Goal: Manage account settings

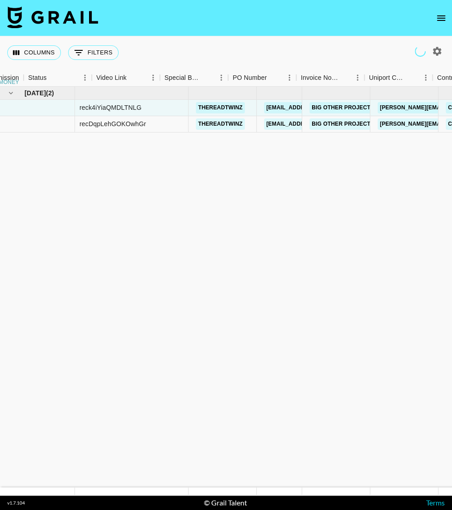
scroll to position [0, 766]
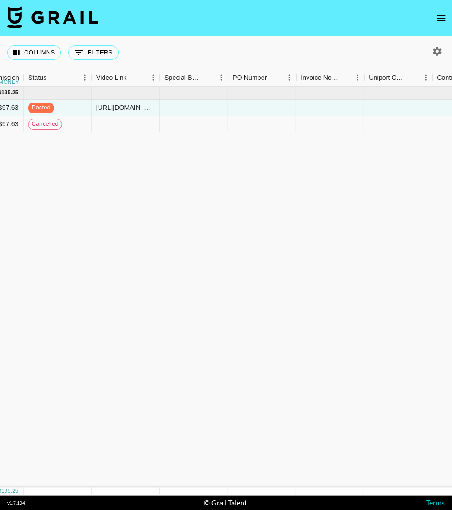
drag, startPoint x: 143, startPoint y: 341, endPoint x: 10, endPoint y: 142, distance: 239.6
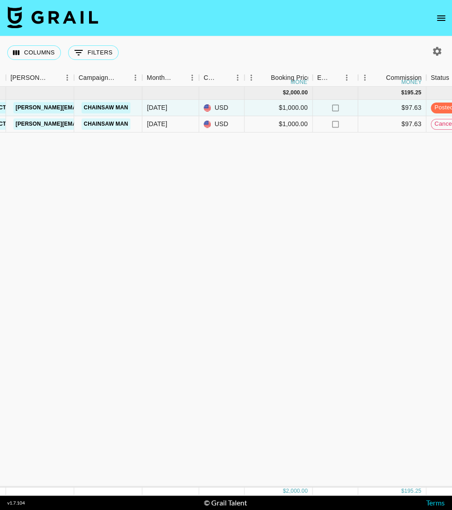
scroll to position [0, 0]
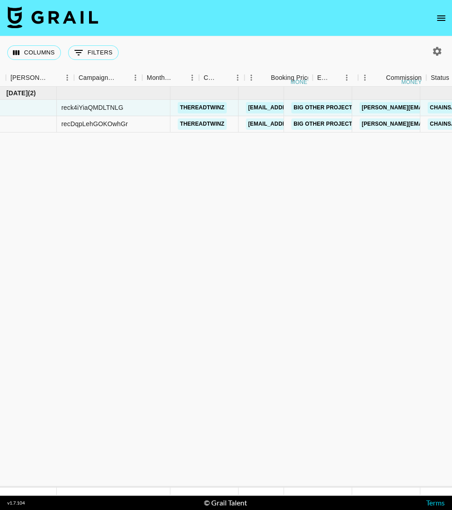
drag, startPoint x: 94, startPoint y: 146, endPoint x: -28, endPoint y: 108, distance: 128.2
click at [0, 108] on html "Columns 0 Filters + Booking Month Due Airtable ID Talent Manager Client [PERSON…" at bounding box center [226, 255] width 452 height 510
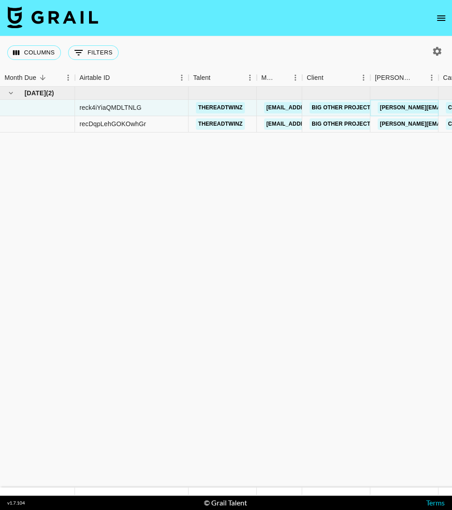
click at [403, 107] on link "[PERSON_NAME][EMAIL_ADDRESS][DOMAIN_NAME]" at bounding box center [451, 107] width 148 height 11
click at [334, 104] on link "Big Other Projects" at bounding box center [342, 107] width 67 height 11
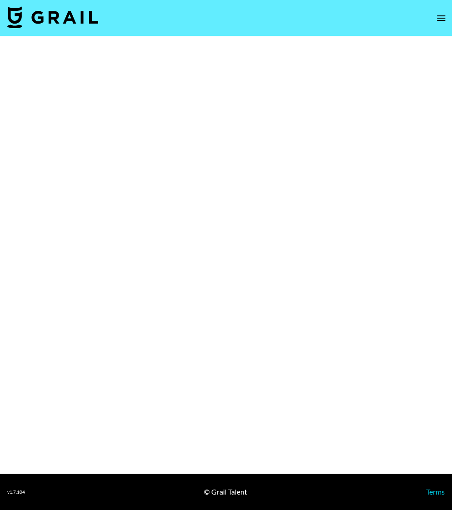
select select "Song"
